Goal: Information Seeking & Learning: Compare options

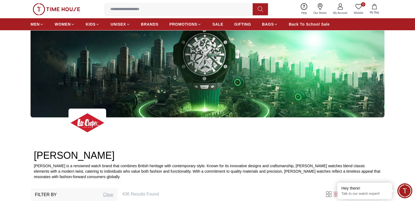
click at [184, 82] on img at bounding box center [208, 48] width 354 height 138
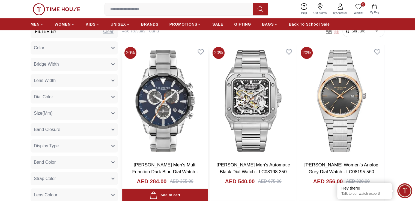
scroll to position [246, 0]
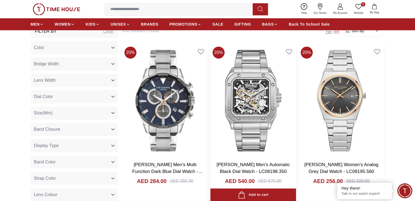
click at [215, 94] on img at bounding box center [253, 100] width 86 height 113
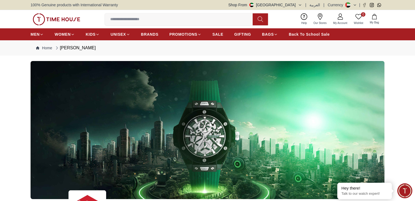
scroll to position [246, 0]
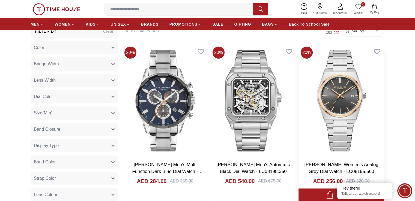
click at [299, 112] on img at bounding box center [342, 100] width 86 height 113
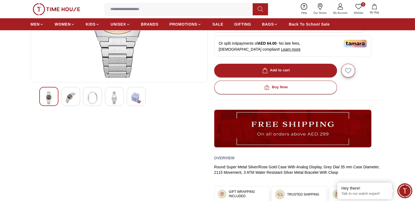
scroll to position [27, 0]
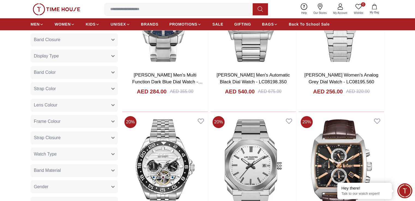
scroll to position [382, 0]
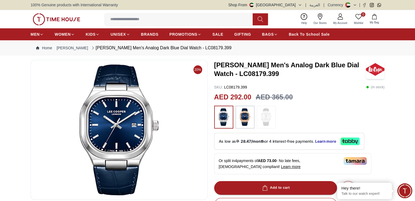
scroll to position [136, 0]
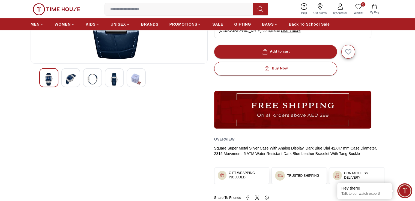
click at [112, 80] on img at bounding box center [114, 79] width 10 height 13
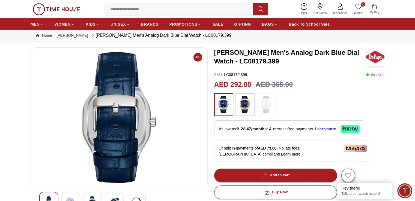
scroll to position [0, 0]
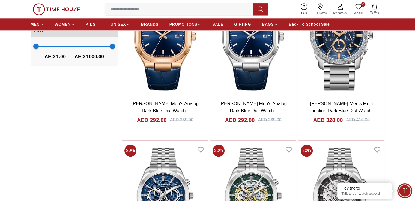
scroll to position [628, 0]
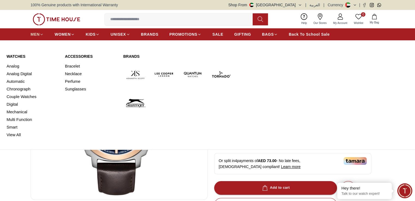
click at [42, 34] on icon at bounding box center [42, 34] width 2 height 1
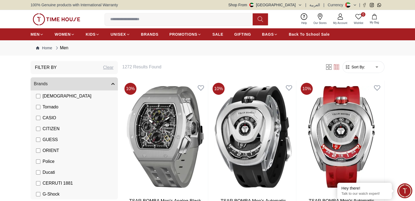
scroll to position [82, 0]
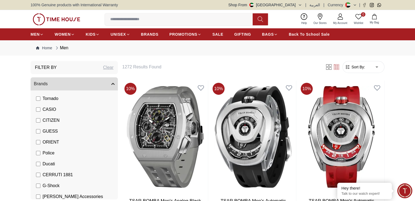
click at [52, 132] on span "GUESS" at bounding box center [50, 131] width 15 height 7
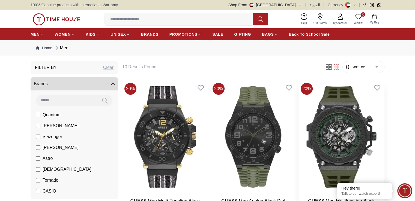
click at [299, 137] on img at bounding box center [342, 137] width 86 height 113
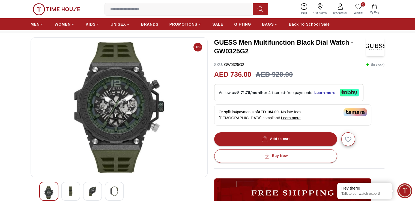
scroll to position [82, 0]
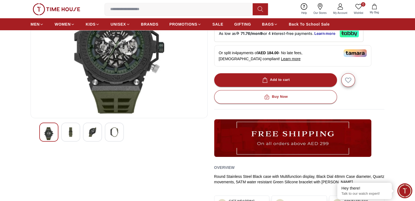
click at [95, 132] on img at bounding box center [93, 132] width 10 height 10
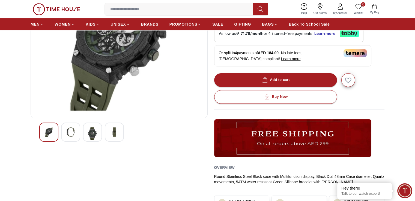
click at [72, 135] on img at bounding box center [71, 132] width 10 height 10
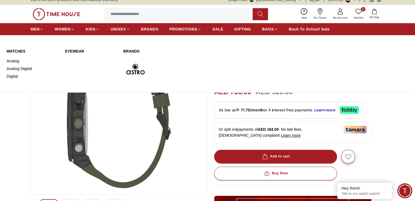
scroll to position [0, 0]
